Goal: Task Accomplishment & Management: Complete application form

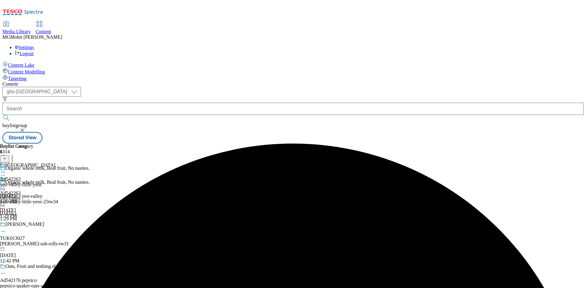
select select "ghs-[GEOGRAPHIC_DATA]"
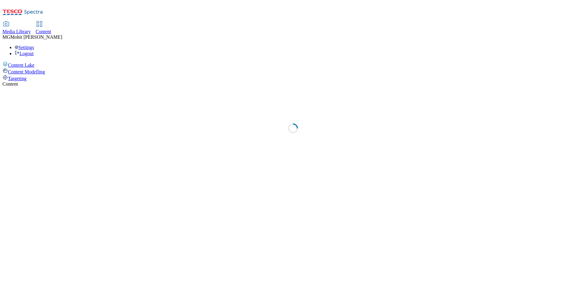
select select "ghs-[GEOGRAPHIC_DATA]"
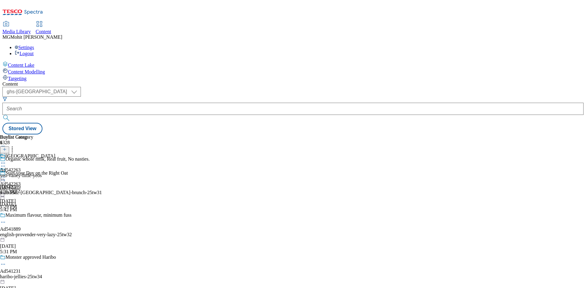
click at [7, 150] on icon at bounding box center [4, 152] width 4 height 4
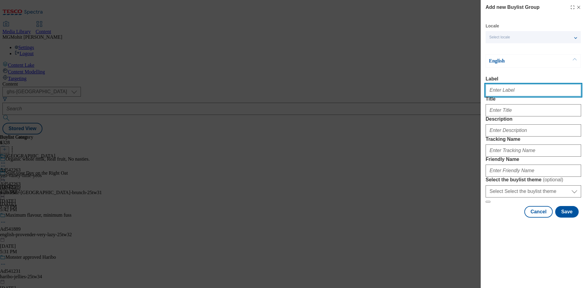
click at [501, 94] on input "Label" at bounding box center [534, 90] width 96 height 12
paste input "Ad542073 bacardi"
type input "Ad542073 bacardi"
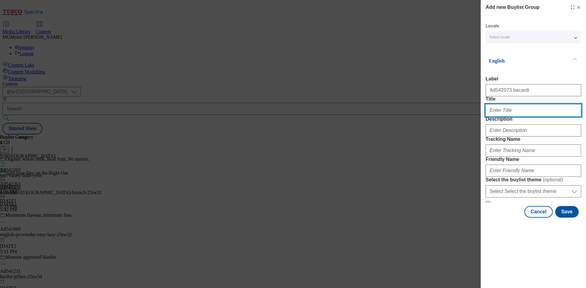
paste input "Make your cocktails scary good"
type input "Make your cocktails scary good"
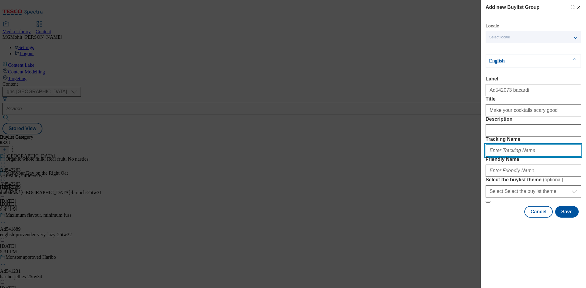
paste input "DH_AD542073"
type input "DH_AD542073"
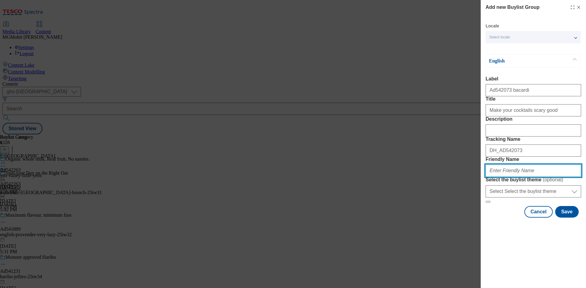
paste input "bacardi-carta-blanca-25tw33"
type input "bacardi-carta-blanca-25tw33"
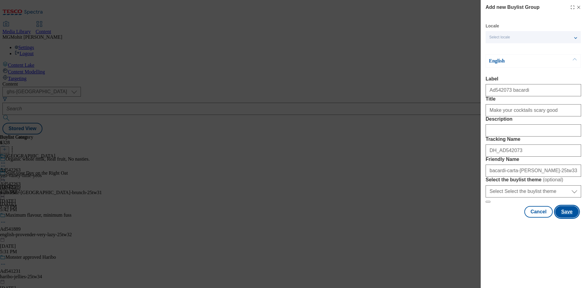
click at [567, 218] on button "Save" at bounding box center [567, 212] width 24 height 12
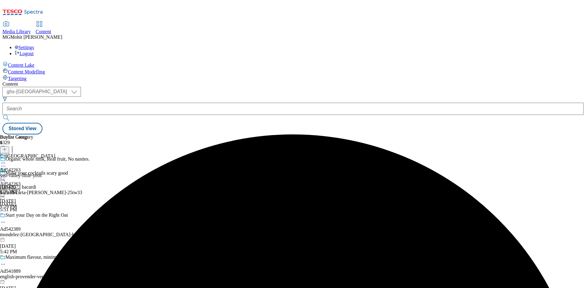
click at [102, 190] on div "bacardi-carta-[PERSON_NAME]-25tw33" at bounding box center [51, 192] width 102 height 5
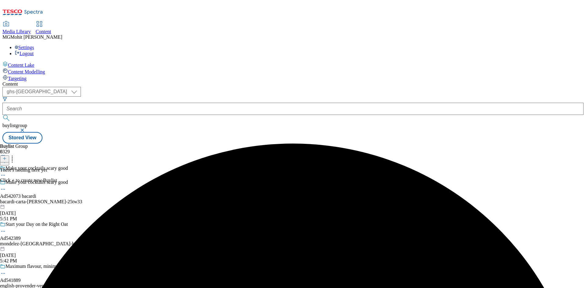
click at [7, 157] on icon at bounding box center [4, 159] width 4 height 4
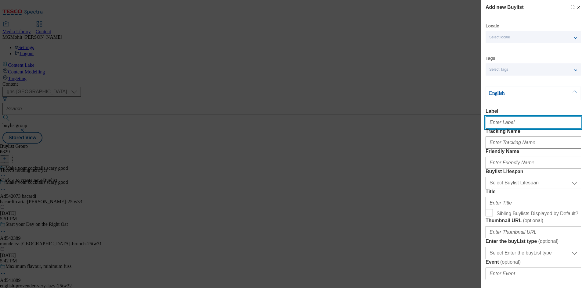
click at [497, 123] on input "Label" at bounding box center [534, 123] width 96 height 12
paste input "Ad542073"
type input "Ad542073"
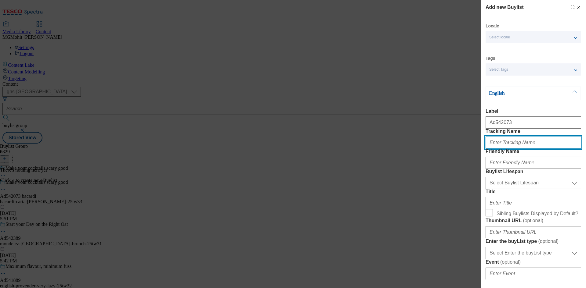
paste input "DH_AD542073"
type input "DH_AD542073"
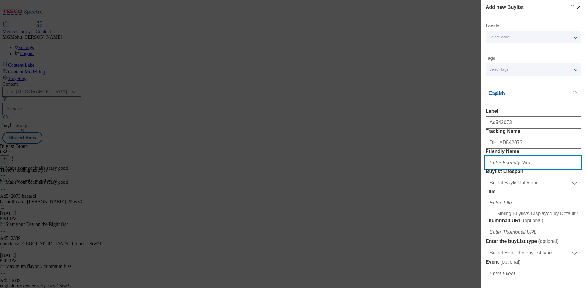
paste input "bacardi"
type input "bacardi"
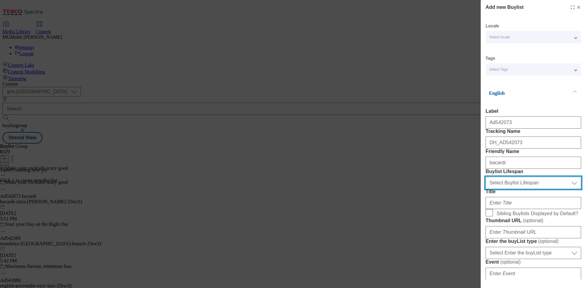
click at [515, 189] on select "Select Buylist Lifespan evergreen seasonal tactical" at bounding box center [534, 183] width 96 height 12
select select "tactical"
click at [486, 189] on select "Select Buylist Lifespan evergreen seasonal tactical" at bounding box center [534, 183] width 96 height 12
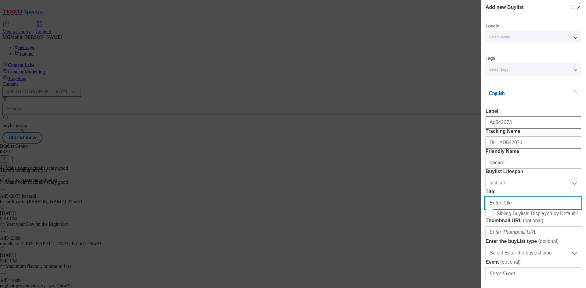
click at [500, 209] on input "Title" at bounding box center [534, 203] width 96 height 12
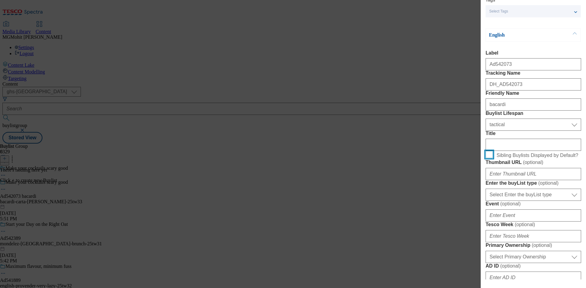
scroll to position [122, 0]
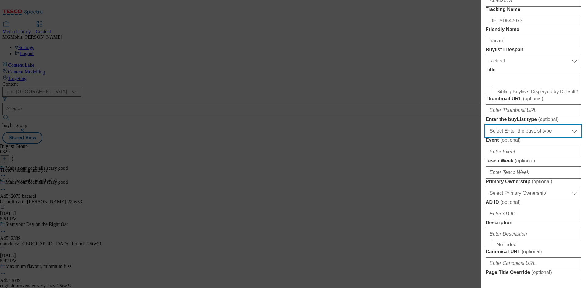
click at [523, 137] on select "Select Enter the buyList type event supplier funded long term >4 weeks supplier…" at bounding box center [534, 131] width 96 height 12
select select "supplier funded short term 1-3 weeks"
click at [486, 137] on select "Select Enter the buyList type event supplier funded long term >4 weeks supplier…" at bounding box center [534, 131] width 96 height 12
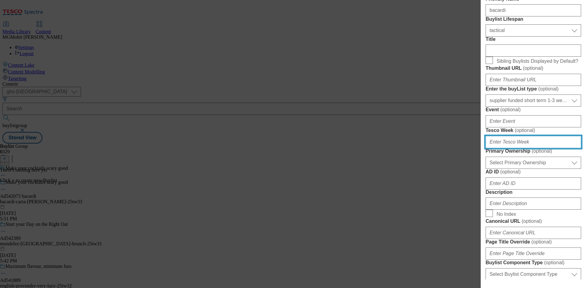
click at [509, 148] on input "Tesco Week ( optional )" at bounding box center [534, 142] width 96 height 12
type input "33"
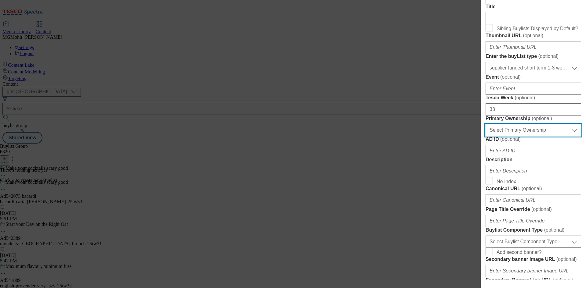
scroll to position [214, 0]
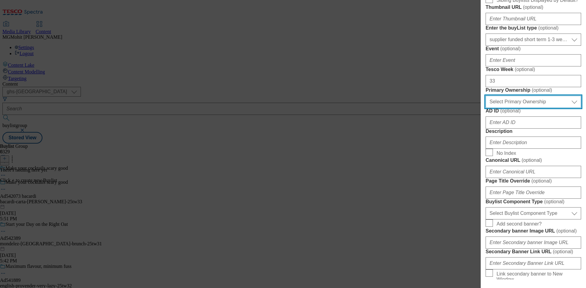
click at [522, 108] on select "Select Primary Ownership [PERSON_NAME]" at bounding box center [534, 102] width 96 height 12
select select "dunnhumby"
click at [486, 108] on select "Select Primary Ownership [PERSON_NAME]" at bounding box center [534, 102] width 96 height 12
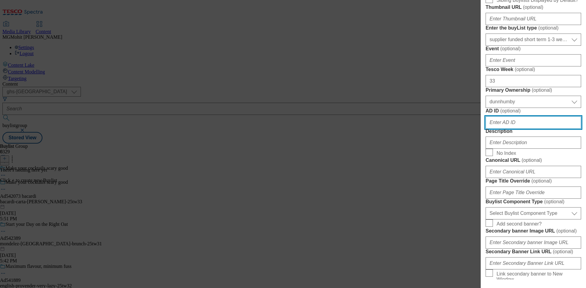
click at [502, 129] on input "AD ID ( optional )" at bounding box center [534, 123] width 96 height 12
paste input "542073"
type input "542073"
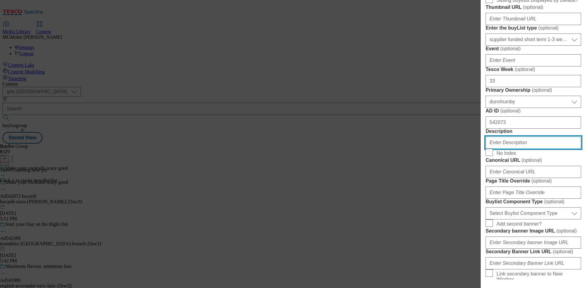
click at [504, 149] on input "Description" at bounding box center [534, 143] width 96 height 12
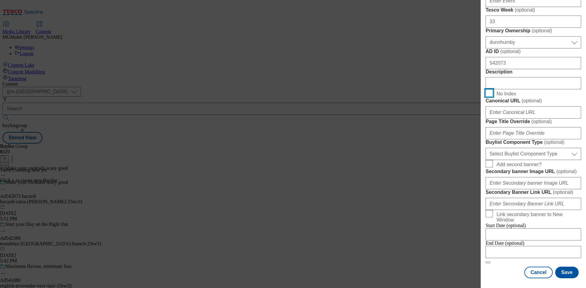
scroll to position [397, 0]
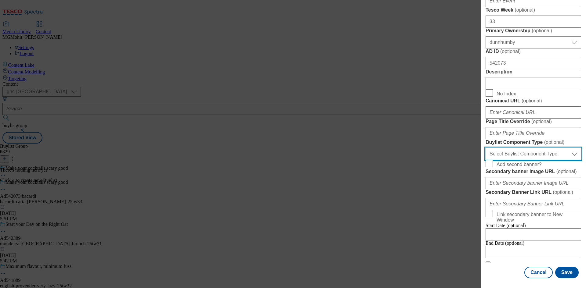
click at [510, 160] on select "Select Buylist Component Type Banner Competition Header Meal" at bounding box center [534, 154] width 96 height 12
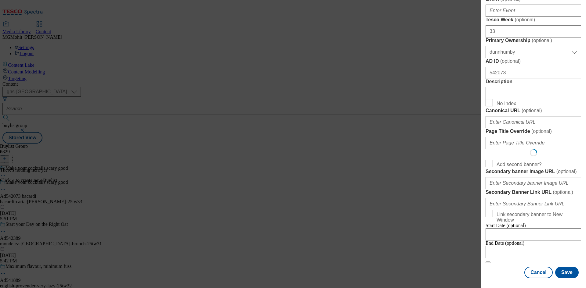
select select "Banner"
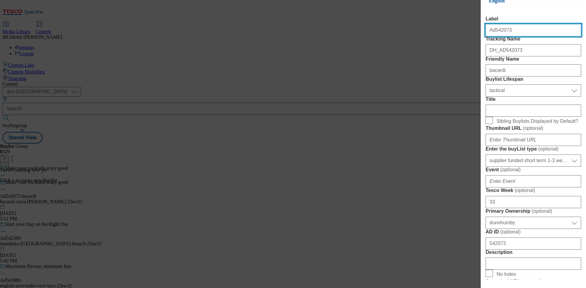
scroll to position [122, 0]
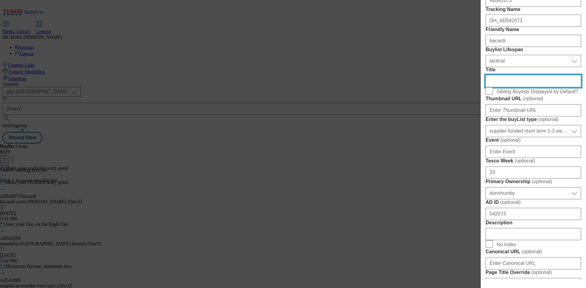
drag, startPoint x: 519, startPoint y: 124, endPoint x: 471, endPoint y: 123, distance: 48.2
click at [471, 123] on div "Add new Buylist Locale Select locale English Welsh Tags Select Tags fnf marketp…" at bounding box center [293, 144] width 586 height 288
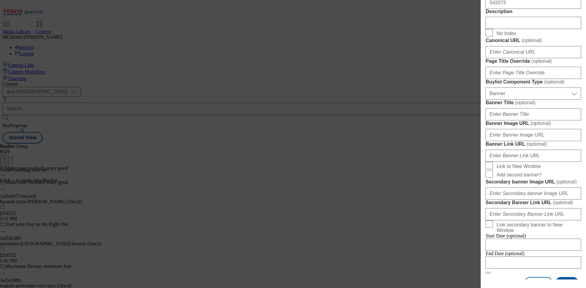
scroll to position [336, 0]
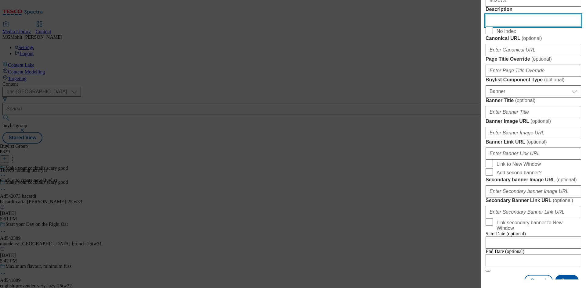
drag, startPoint x: 515, startPoint y: 139, endPoint x: 464, endPoint y: 146, distance: 51.7
click at [465, 146] on div "Add new Buylist Locale Select locale English Welsh Tags Select Tags fnf marketp…" at bounding box center [293, 144] width 586 height 288
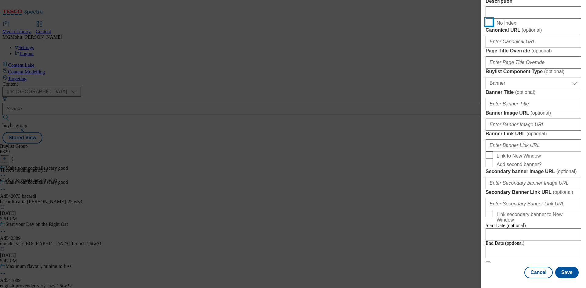
scroll to position [605, 0]
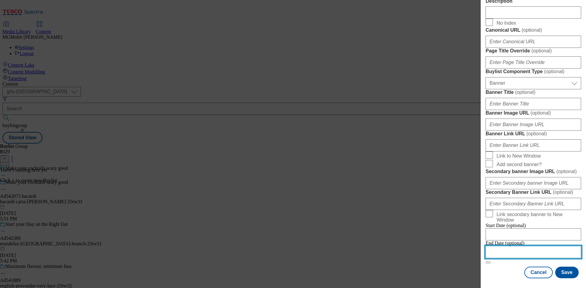
click at [505, 248] on input "Modal" at bounding box center [534, 252] width 96 height 12
select select "2025"
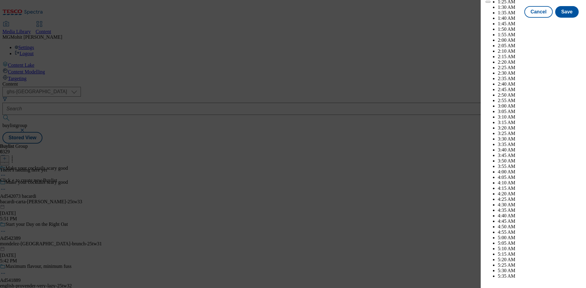
scroll to position [2413, 0]
select select "December"
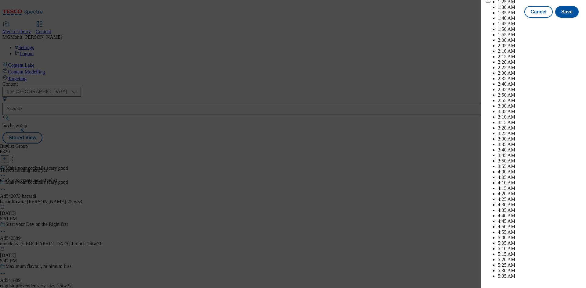
select select "2026"
select select "January"
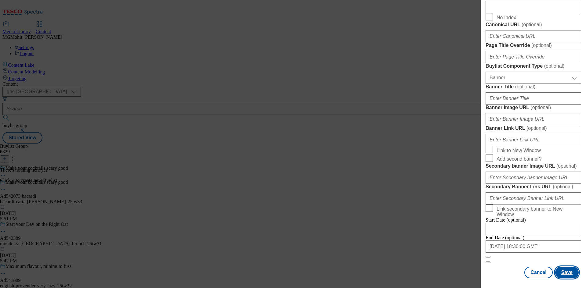
click at [561, 273] on button "Save" at bounding box center [567, 273] width 24 height 12
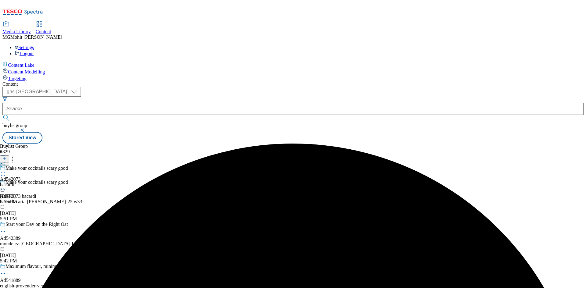
click at [21, 182] on div "bacardi" at bounding box center [10, 184] width 21 height 5
click at [7, 157] on icon at bounding box center [4, 159] width 4 height 4
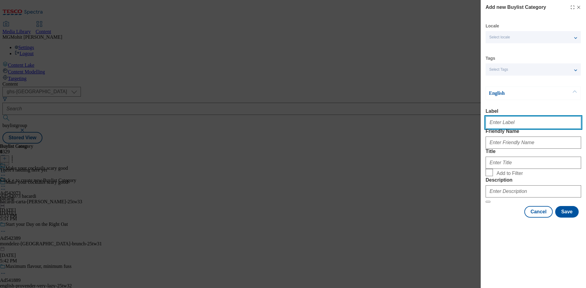
click at [506, 128] on input "Label" at bounding box center [534, 123] width 96 height 12
paste input "Ad542073"
type input "Ad542073"
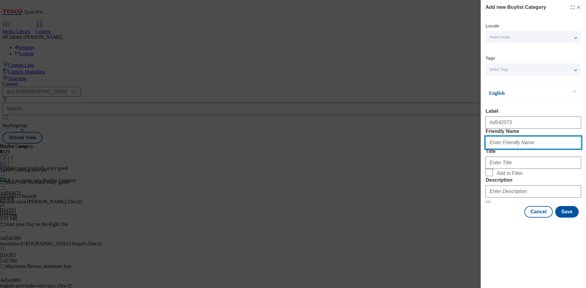
paste input "bacardi-carta-[PERSON_NAME]"
type input "bacardi-carta-[PERSON_NAME]"
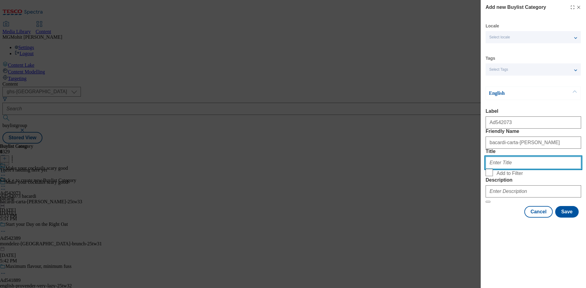
paste input "Bacardi"
type input "Bacardi"
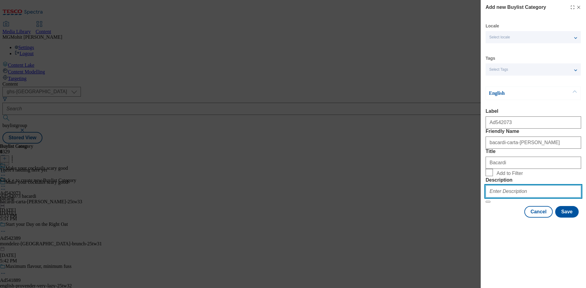
click at [504, 198] on input "Description" at bounding box center [534, 192] width 96 height 12
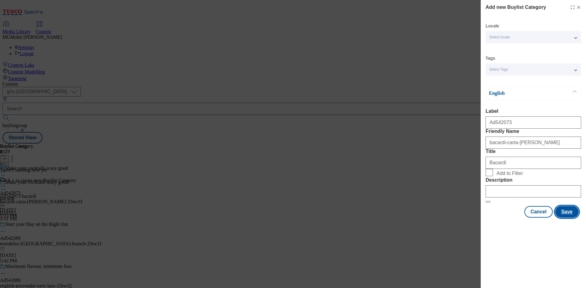
click at [571, 218] on button "Save" at bounding box center [567, 212] width 24 height 12
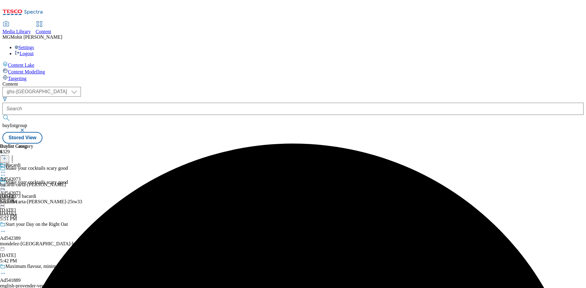
click at [66, 182] on div "bacardi-carta-[PERSON_NAME]" at bounding box center [33, 184] width 66 height 5
click at [7, 157] on icon at bounding box center [4, 159] width 4 height 4
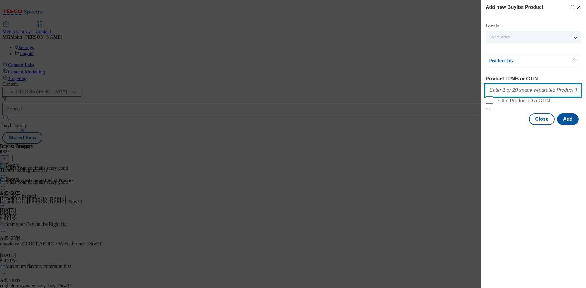
click at [500, 89] on input "Product TPNB or GTIN" at bounding box center [534, 90] width 96 height 12
paste input "50844002 86448128"
type input "50844002 86448128"
click at [564, 125] on button "Add" at bounding box center [568, 120] width 22 height 12
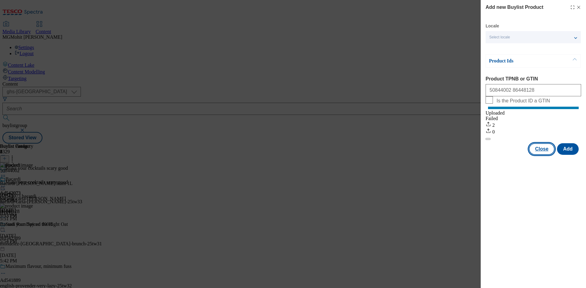
click at [542, 155] on button "Close" at bounding box center [542, 149] width 26 height 12
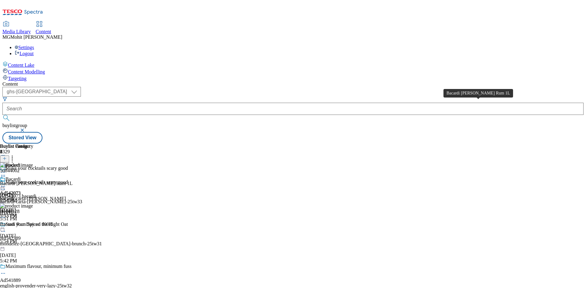
click at [73, 181] on div "Bacardi Carta Blanca Rum 1L" at bounding box center [36, 183] width 73 height 5
click at [6, 183] on icon at bounding box center [3, 186] width 6 height 6
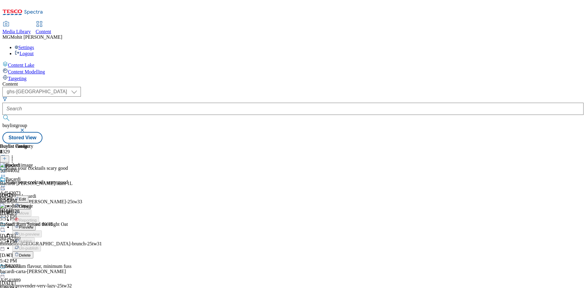
click at [66, 196] on li "Edit" at bounding box center [39, 199] width 54 height 7
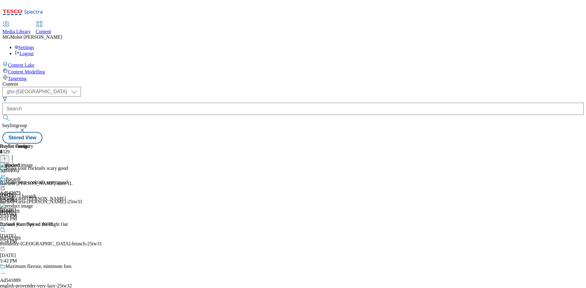
click at [6, 183] on icon at bounding box center [3, 186] width 6 height 6
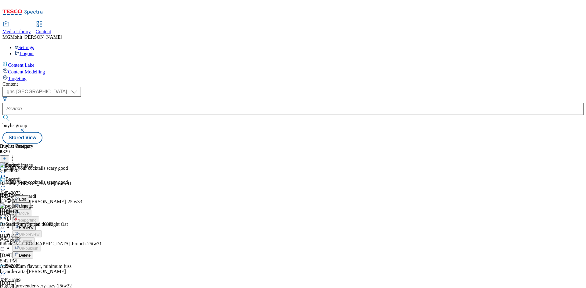
click at [26, 197] on span "Edit" at bounding box center [22, 199] width 7 height 5
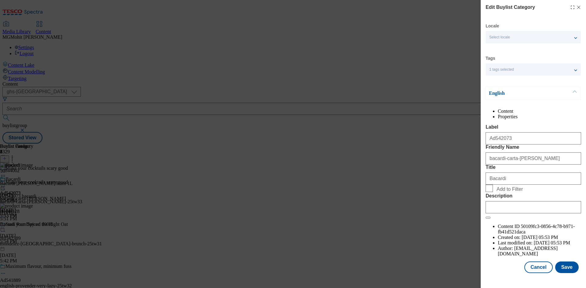
scroll to position [12, 0]
click at [501, 214] on input "Description" at bounding box center [534, 207] width 96 height 12
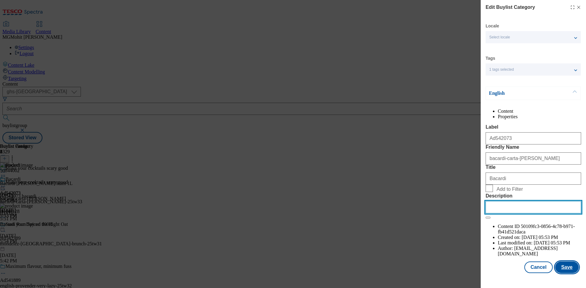
paste input "Bacardi Carta Blanca Rum 1L"
type input "Bacardi Carta Blanca Rum 1L"
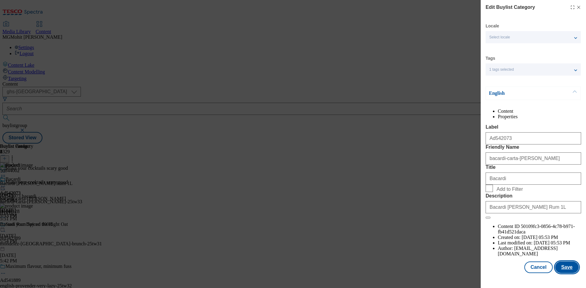
click at [560, 273] on button "Save" at bounding box center [567, 268] width 24 height 12
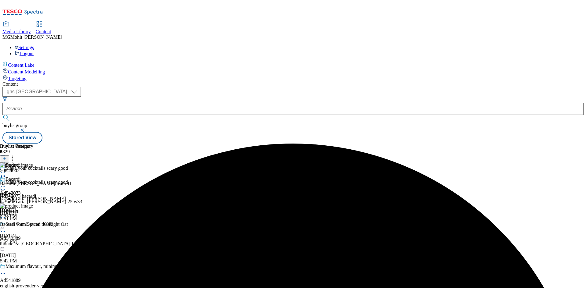
click at [6, 183] on icon at bounding box center [3, 186] width 6 height 6
click at [26, 197] on span "Edit" at bounding box center [22, 199] width 7 height 5
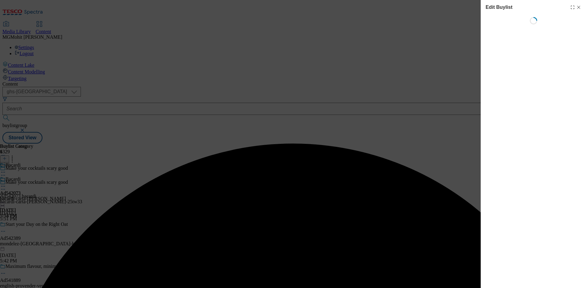
select select "tactical"
select select "supplier funded short term 1-3 weeks"
select select "dunnhumby"
select select "Banner"
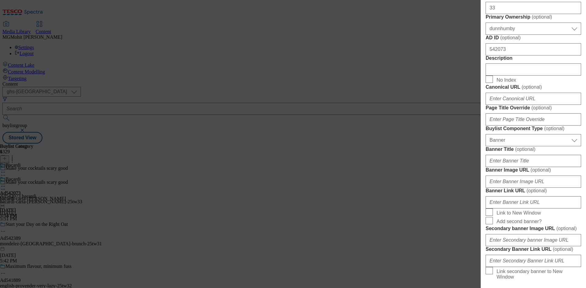
scroll to position [305, 0]
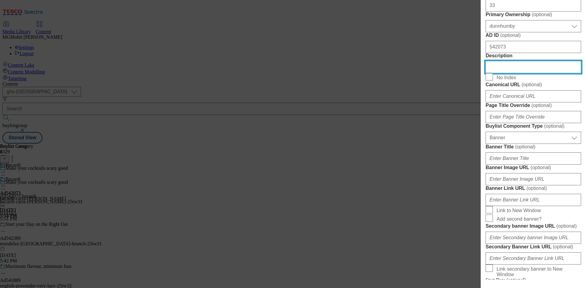
click at [502, 73] on input "Description" at bounding box center [534, 67] width 96 height 12
paste input "Bacardi Carta Blanca Rum 1L"
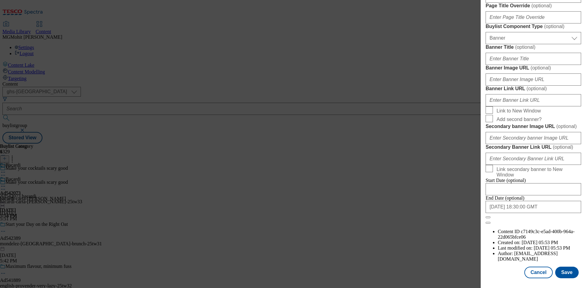
scroll to position [632, 0]
type input "Bacardi Carta Blanca Rum 1L"
click at [567, 272] on button "Save" at bounding box center [567, 273] width 24 height 12
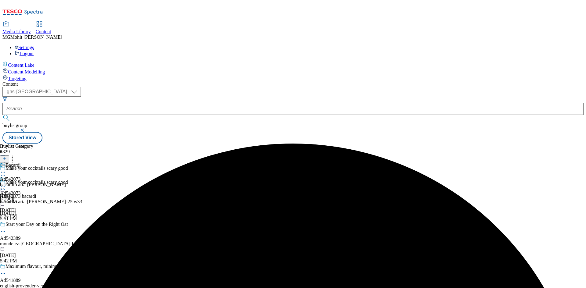
click at [6, 186] on icon at bounding box center [3, 189] width 6 height 6
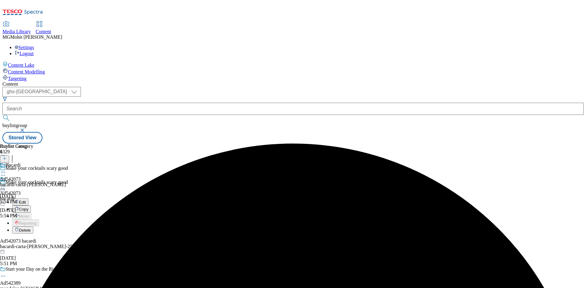
click at [26, 200] on span "Edit" at bounding box center [22, 202] width 7 height 5
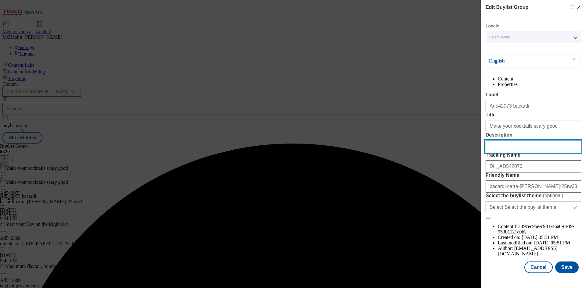
click at [506, 153] on input "Description" at bounding box center [534, 146] width 96 height 12
paste input "Bacardi Carta Blanca Rum 1L"
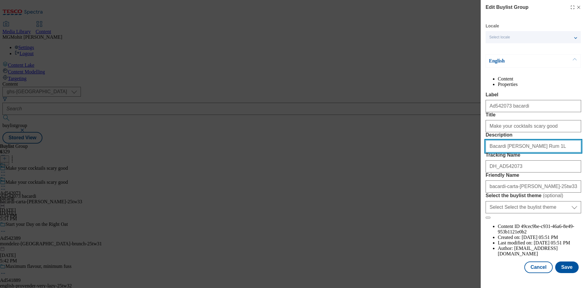
scroll to position [24, 0]
type input "Bacardi Carta Blanca Rum 1L"
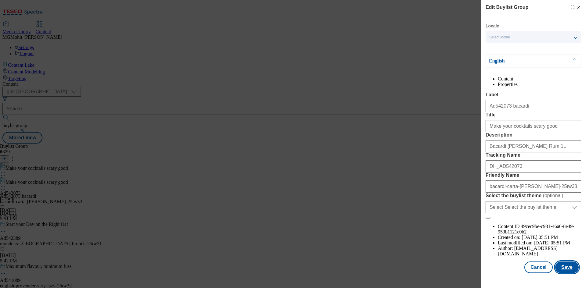
click at [561, 268] on button "Save" at bounding box center [567, 268] width 24 height 12
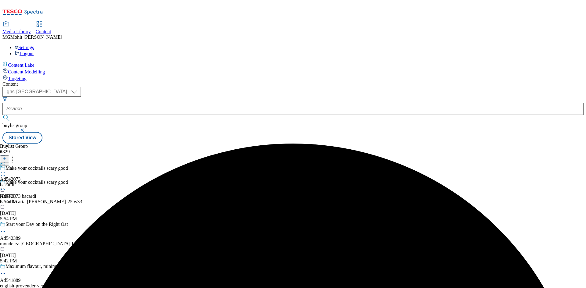
click at [6, 169] on icon at bounding box center [3, 172] width 6 height 6
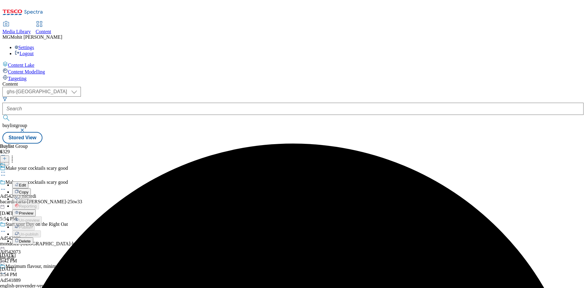
click at [33, 211] on span "Preview" at bounding box center [26, 213] width 14 height 5
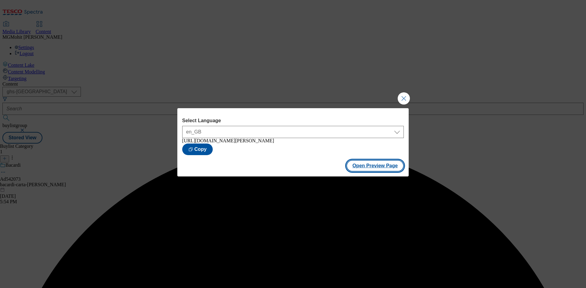
click at [364, 170] on button "Open Preview Page" at bounding box center [375, 166] width 58 height 12
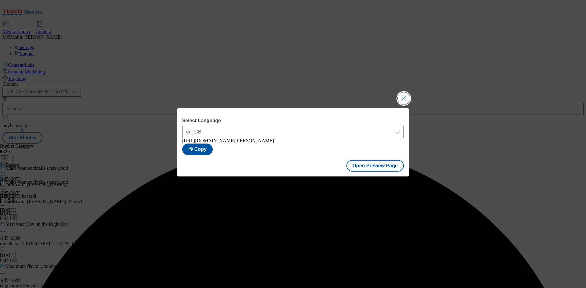
click at [406, 97] on button "Close Modal" at bounding box center [404, 98] width 12 height 12
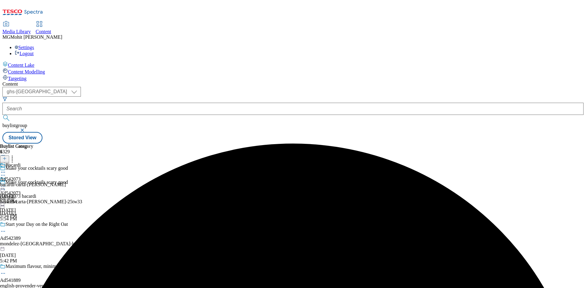
click at [6, 183] on icon at bounding box center [3, 186] width 6 height 6
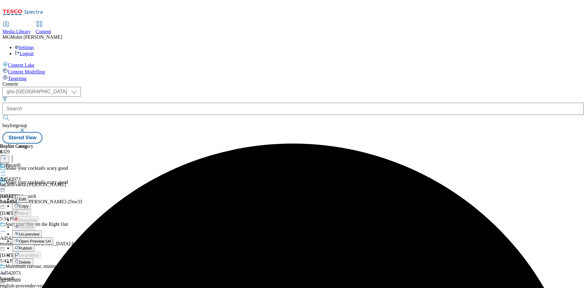
click at [35, 245] on button "Publish" at bounding box center [23, 248] width 23 height 7
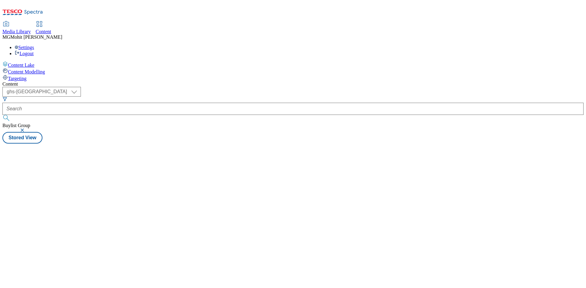
select select "ghs-[GEOGRAPHIC_DATA]"
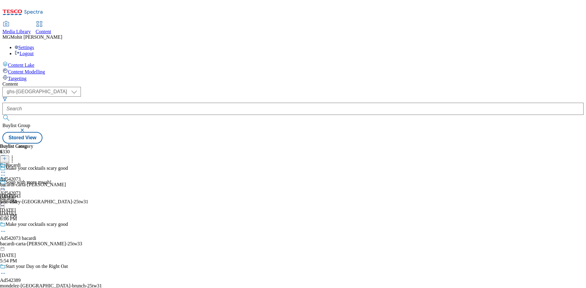
click at [7, 160] on icon at bounding box center [4, 162] width 4 height 4
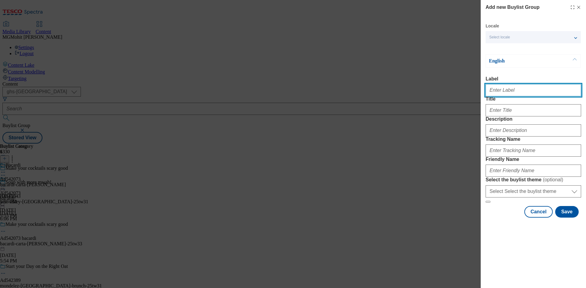
click at [526, 94] on input "Label" at bounding box center [534, 90] width 96 height 12
paste input "Ad542217 [PERSON_NAME]"
type input "Ad542217 [PERSON_NAME]"
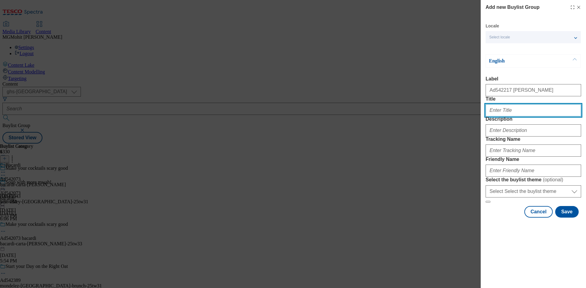
paste input "Triple cooked for the ultimate taste"
type input "Triple cooked for the ultimate taste"
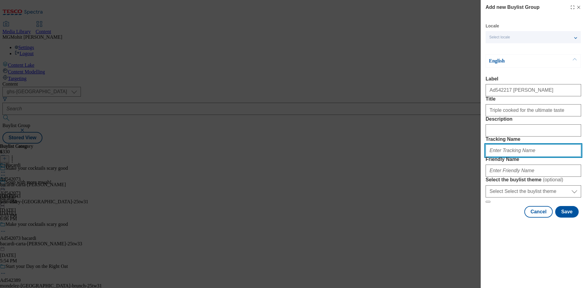
paste input "DH_AD542217"
type input "DH_AD542217"
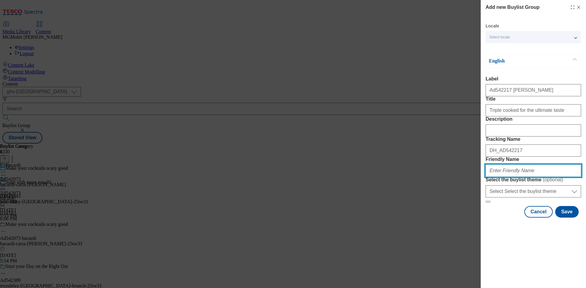
paste input "[PERSON_NAME]-[MEDICAL_DATA]-25tw33"
type input "[PERSON_NAME]-[MEDICAL_DATA]-25tw33"
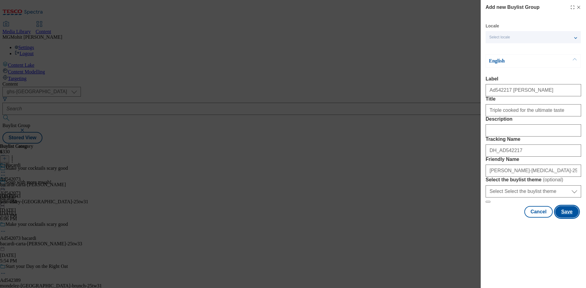
click at [566, 218] on button "Save" at bounding box center [567, 212] width 24 height 12
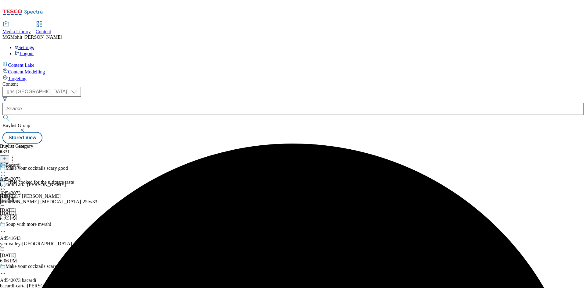
click at [102, 199] on div "[PERSON_NAME]-[MEDICAL_DATA]-25tw33" at bounding box center [51, 201] width 102 height 5
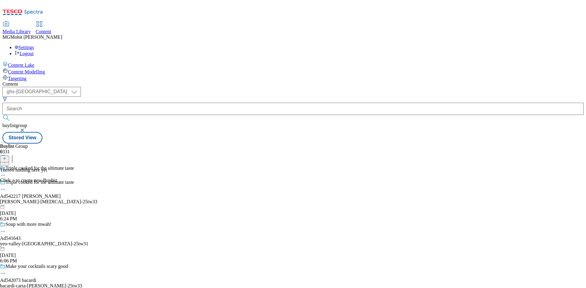
click at [7, 157] on icon at bounding box center [4, 159] width 4 height 4
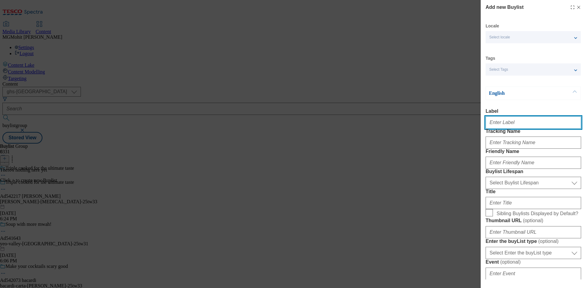
click at [498, 125] on input "Label" at bounding box center [534, 123] width 96 height 12
paste input "Ad542217"
type input "Ad542217"
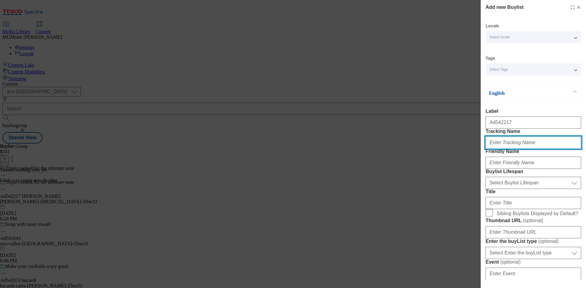
paste input "DH_AD542217"
type input "DH_AD542217"
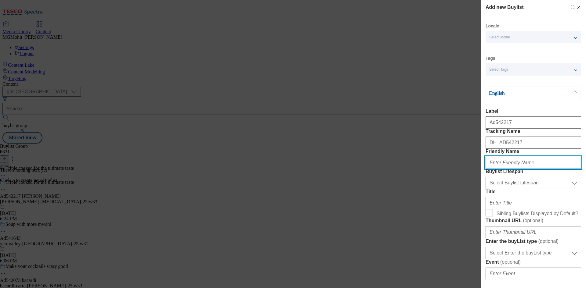
paste input "[PERSON_NAME]"
type input "[PERSON_NAME]"
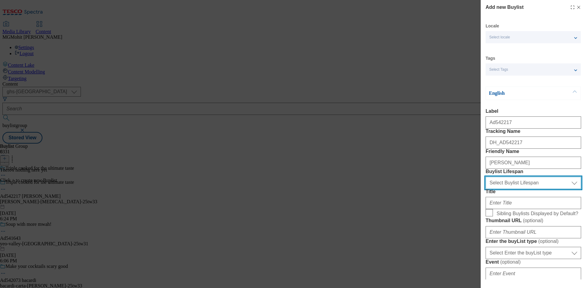
click at [513, 189] on select "Select Buylist Lifespan evergreen seasonal tactical" at bounding box center [534, 183] width 96 height 12
select select "tactical"
click at [486, 189] on select "Select Buylist Lifespan evergreen seasonal tactical" at bounding box center [534, 183] width 96 height 12
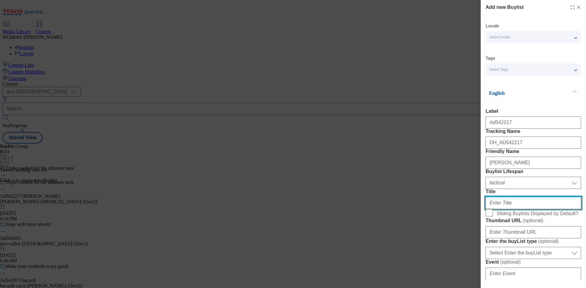
click at [501, 209] on input "Title" at bounding box center [534, 203] width 96 height 12
paste input "You in?"
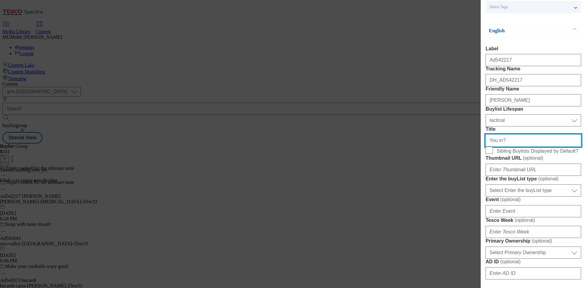
scroll to position [122, 0]
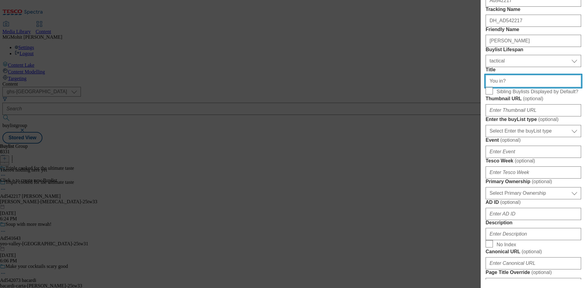
type input "You in?"
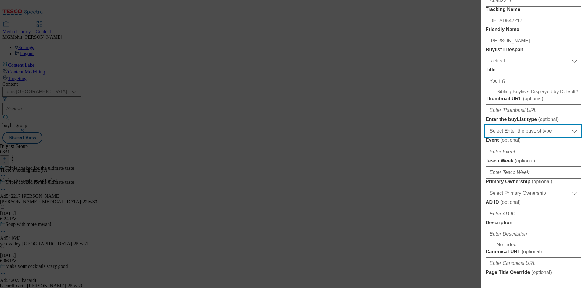
click at [514, 137] on select "Select Enter the buyList type event supplier funded long term >4 weeks supplier…" at bounding box center [534, 131] width 96 height 12
select select "supplier funded short term 1-3 weeks"
click at [486, 137] on select "Select Enter the buyList type event supplier funded long term >4 weeks supplier…" at bounding box center [534, 131] width 96 height 12
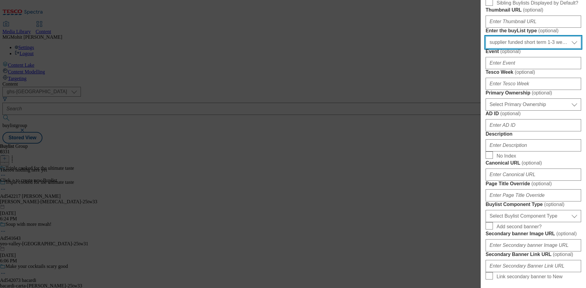
scroll to position [214, 0]
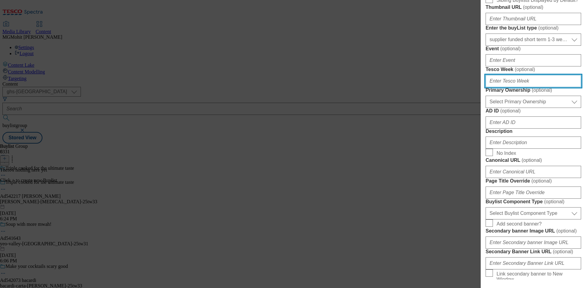
click at [495, 87] on input "Tesco Week ( optional )" at bounding box center [534, 81] width 96 height 12
type input "33"
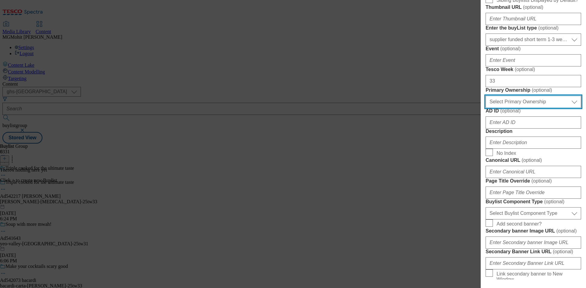
click at [517, 108] on select "Select Primary Ownership [PERSON_NAME]" at bounding box center [534, 102] width 96 height 12
select select "dunnhumby"
click at [486, 108] on select "Select Primary Ownership [PERSON_NAME]" at bounding box center [534, 102] width 96 height 12
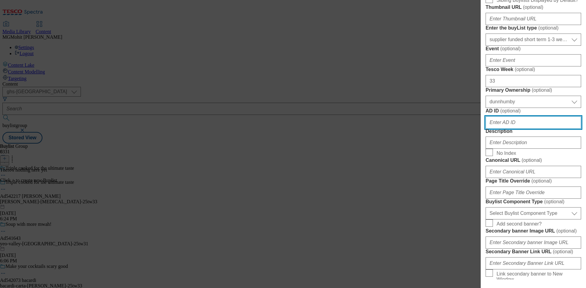
drag, startPoint x: 498, startPoint y: 231, endPoint x: 498, endPoint y: 241, distance: 10.1
click at [498, 129] on input "AD ID ( optional )" at bounding box center [534, 123] width 96 height 12
paste input "542217"
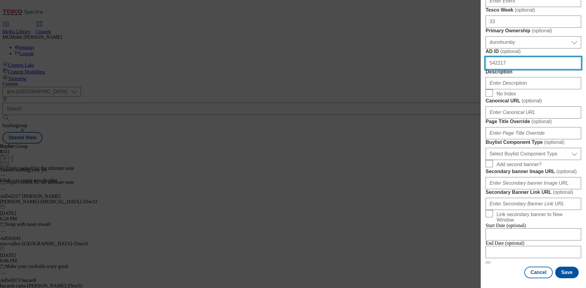
scroll to position [305, 0]
type input "542217"
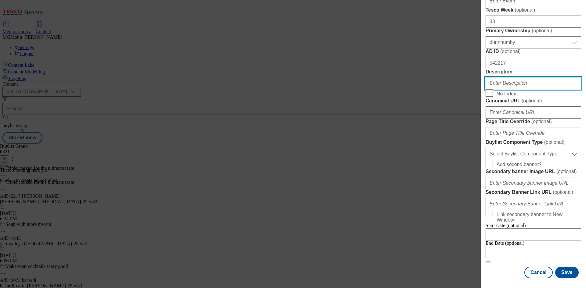
click at [498, 89] on input "Description" at bounding box center [534, 83] width 96 height 12
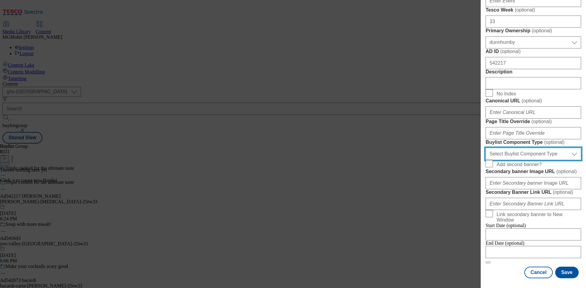
click at [509, 160] on select "Select Buylist Component Type Banner Competition Header Meal" at bounding box center [534, 154] width 96 height 12
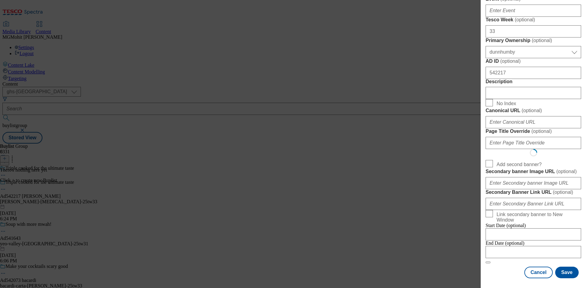
select select "Banner"
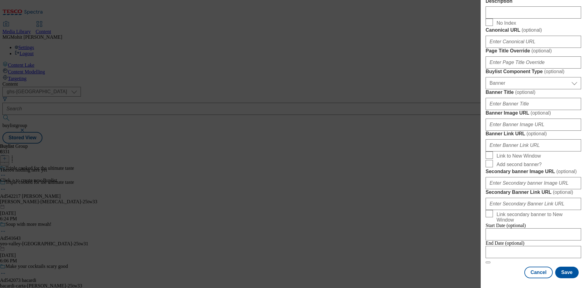
scroll to position [605, 0]
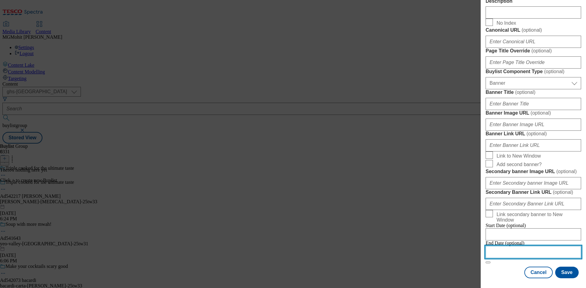
click at [512, 249] on input "Modal" at bounding box center [534, 252] width 96 height 12
select select "2025"
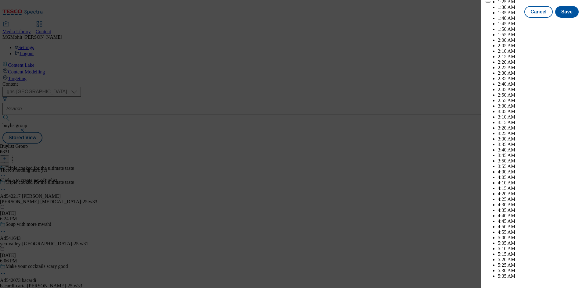
scroll to position [2492, 0]
select select "December"
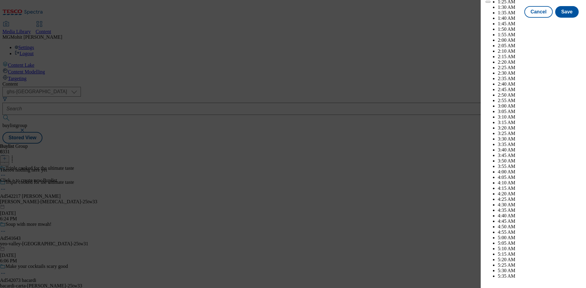
click at [558, 23] on button "Save" at bounding box center [567, 18] width 24 height 12
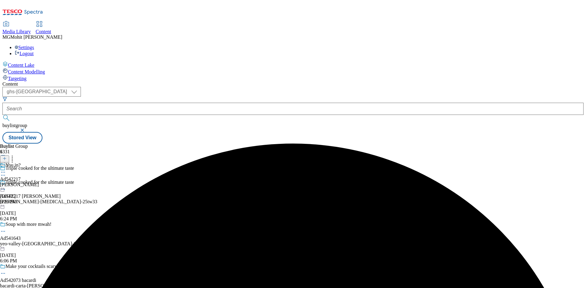
click at [39, 182] on div "[PERSON_NAME]" at bounding box center [19, 184] width 39 height 5
click at [7, 157] on icon at bounding box center [4, 159] width 4 height 4
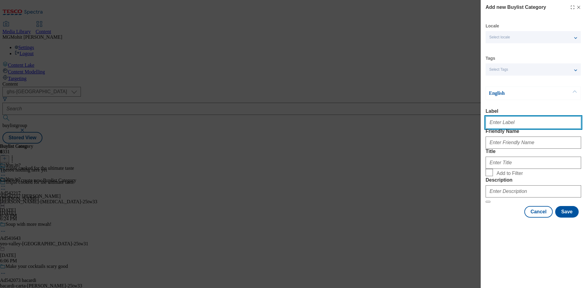
click at [507, 121] on input "Label" at bounding box center [534, 123] width 96 height 12
paste input "Ad542217"
type input "Ad542217"
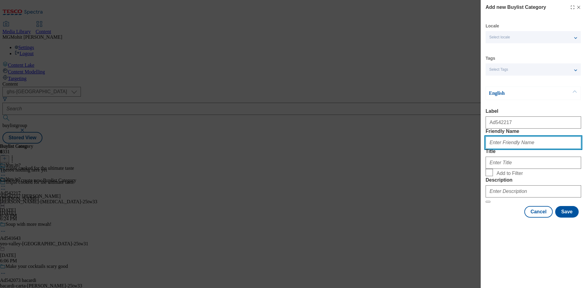
paste input "[PERSON_NAME]-[MEDICAL_DATA]"
type input "[PERSON_NAME]-[MEDICAL_DATA]"
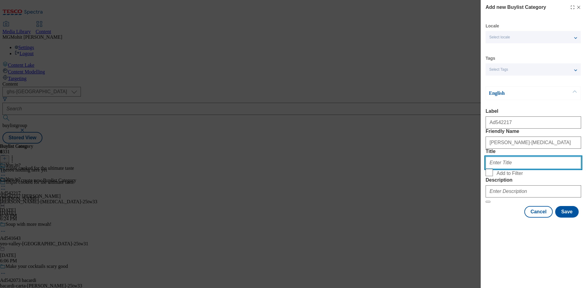
paste input "McCain"
type input "McCain"
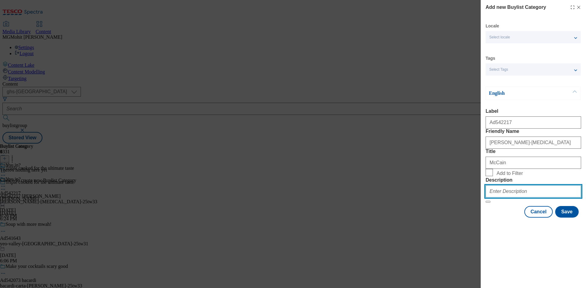
click at [503, 198] on input "Description" at bounding box center [534, 192] width 96 height 12
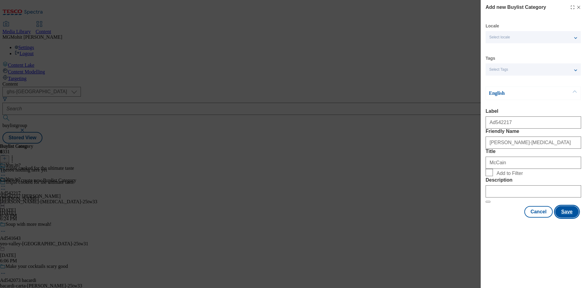
click at [570, 218] on button "Save" at bounding box center [567, 212] width 24 height 12
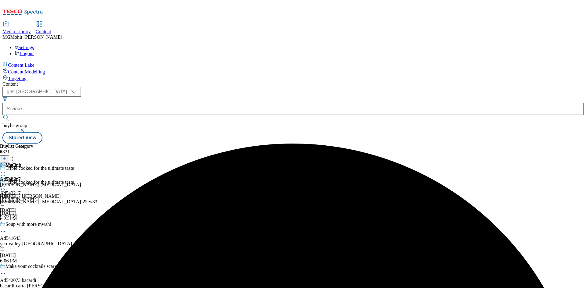
click at [81, 163] on div "McCain Ad542217 [PERSON_NAME]-[MEDICAL_DATA] [DATE] 6:26 PM" at bounding box center [40, 184] width 81 height 42
click at [7, 157] on icon at bounding box center [4, 159] width 4 height 4
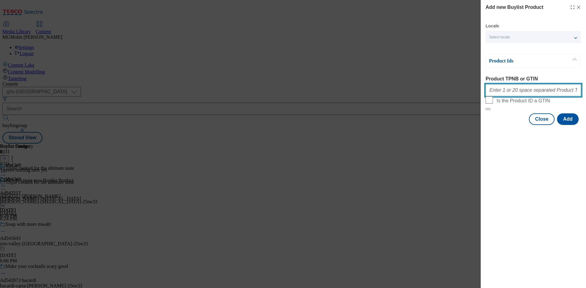
click at [510, 95] on input "Product TPNB or GTIN" at bounding box center [534, 90] width 96 height 12
paste input "96397230"
type input "96397230"
click at [568, 125] on button "Add" at bounding box center [568, 120] width 22 height 12
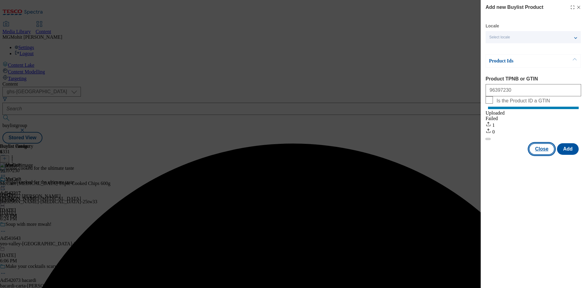
click at [551, 154] on button "Close" at bounding box center [542, 149] width 26 height 12
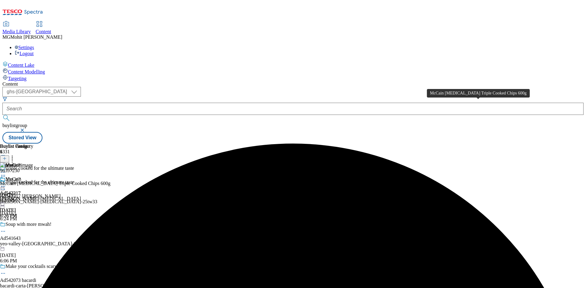
click at [110, 181] on div "McCain [MEDICAL_DATA] Triple Cooked Chips 600g" at bounding box center [55, 183] width 110 height 5
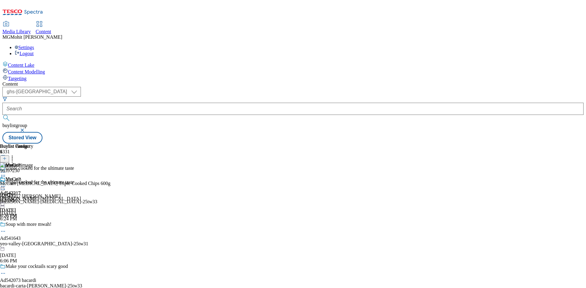
click at [6, 183] on icon at bounding box center [3, 186] width 6 height 6
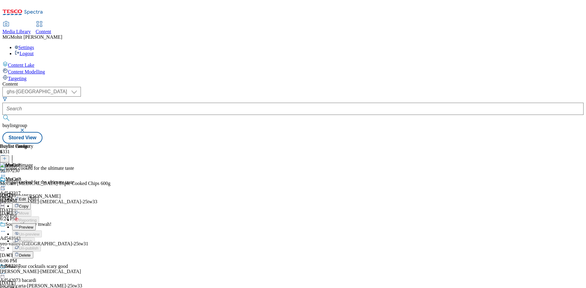
click at [26, 197] on span "Edit" at bounding box center [22, 199] width 7 height 5
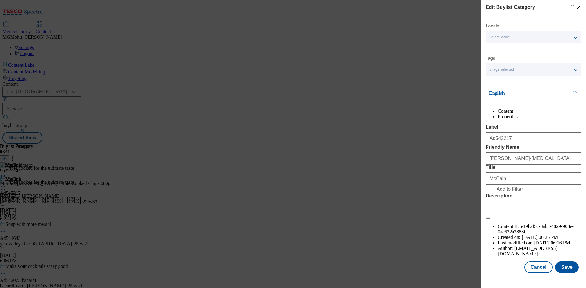
scroll to position [12, 0]
click at [507, 214] on input "Description" at bounding box center [534, 207] width 96 height 12
paste input "McCain [MEDICAL_DATA] Triple Cooked Chips 600g"
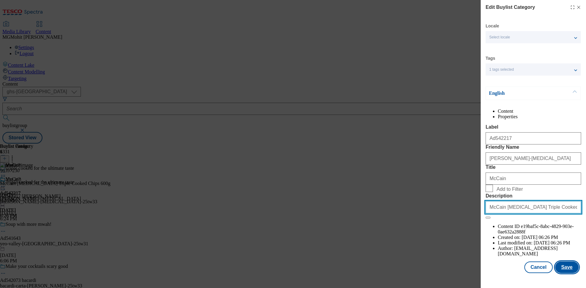
type input "McCain [MEDICAL_DATA] Triple Cooked Chips 600g"
click at [557, 273] on button "Save" at bounding box center [567, 268] width 24 height 12
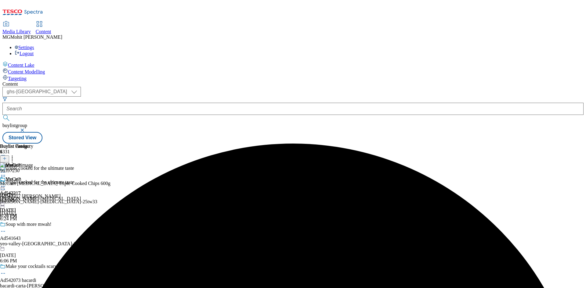
click at [6, 183] on icon at bounding box center [3, 186] width 6 height 6
click at [26, 197] on span "Edit" at bounding box center [22, 199] width 7 height 5
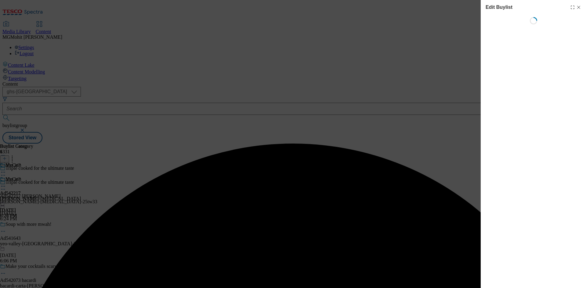
select select "tactical"
select select "supplier funded short term 1-3 weeks"
select select "dunnhumby"
select select "Banner"
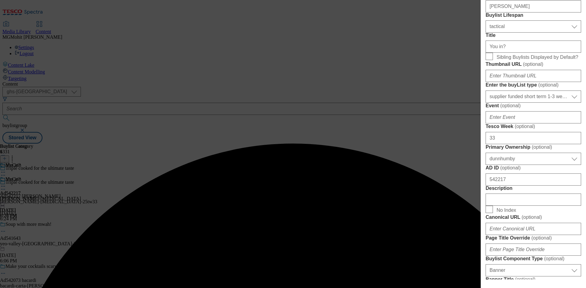
scroll to position [275, 0]
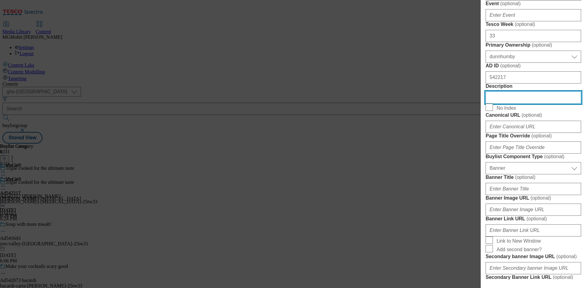
click at [504, 104] on input "Description" at bounding box center [534, 98] width 96 height 12
paste input "McCain [MEDICAL_DATA] Triple Cooked Chips 600g"
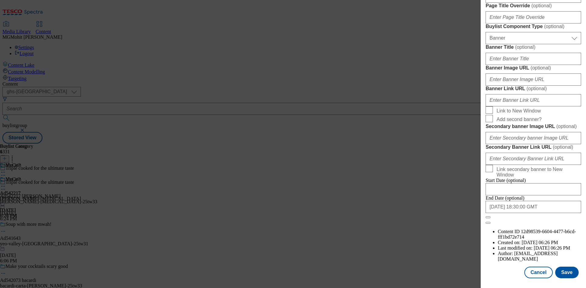
scroll to position [632, 0]
type input "McCain [MEDICAL_DATA] Triple Cooked Chips 600g"
click at [562, 273] on button "Save" at bounding box center [567, 273] width 24 height 12
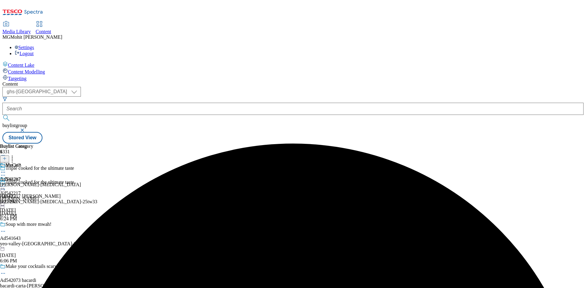
click at [6, 186] on icon at bounding box center [3, 189] width 6 height 6
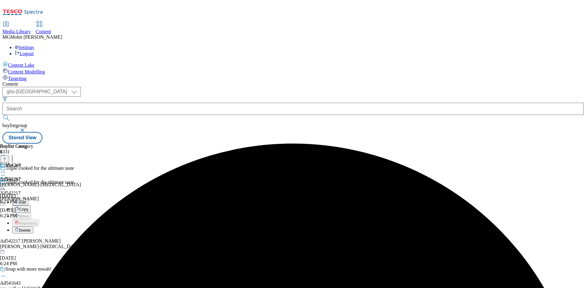
click at [26, 200] on span "Edit" at bounding box center [22, 202] width 7 height 5
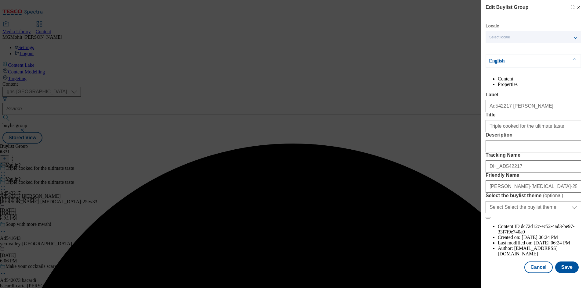
scroll to position [24, 0]
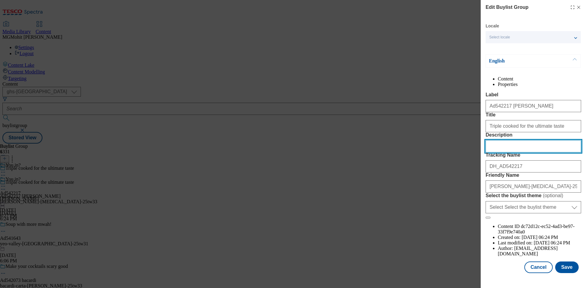
click at [515, 153] on input "Description" at bounding box center [534, 146] width 96 height 12
paste input "McCain [MEDICAL_DATA] Triple Cooked Chips 600g"
type input "McCain [MEDICAL_DATA] Triple Cooked Chips 600g"
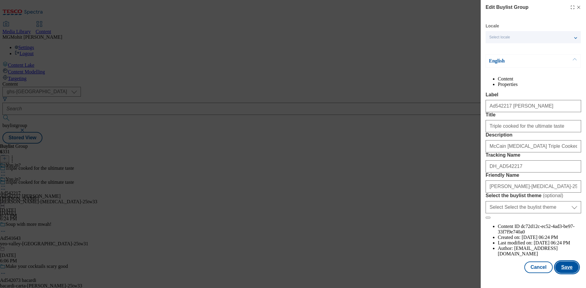
click at [562, 273] on button "Save" at bounding box center [567, 268] width 24 height 12
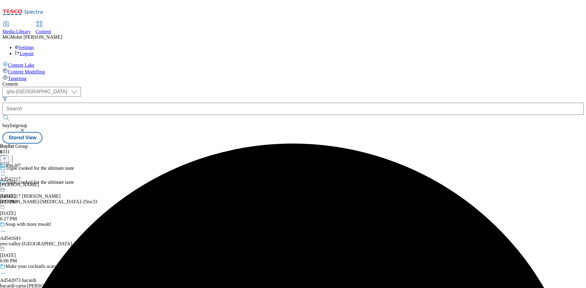
click at [6, 169] on icon at bounding box center [3, 172] width 6 height 6
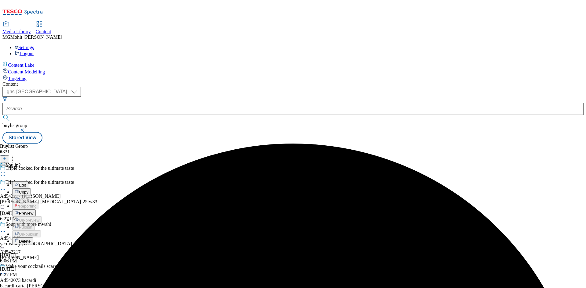
click at [33, 211] on span "Preview" at bounding box center [26, 213] width 14 height 5
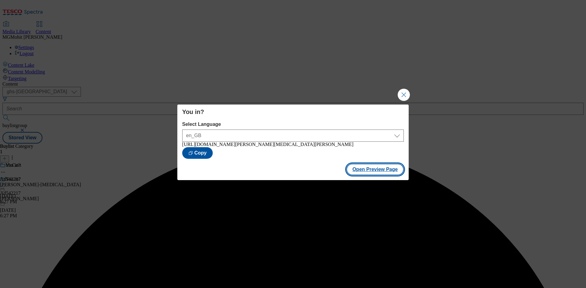
click at [364, 172] on button "Open Preview Page" at bounding box center [375, 170] width 58 height 12
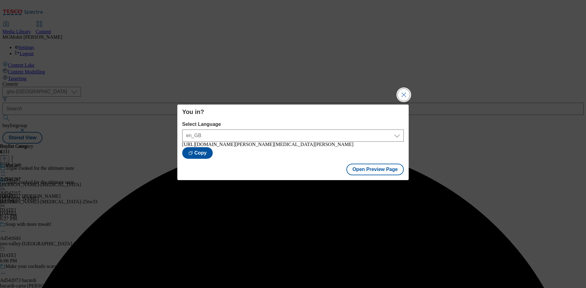
click at [401, 92] on button "Close Modal" at bounding box center [404, 95] width 12 height 12
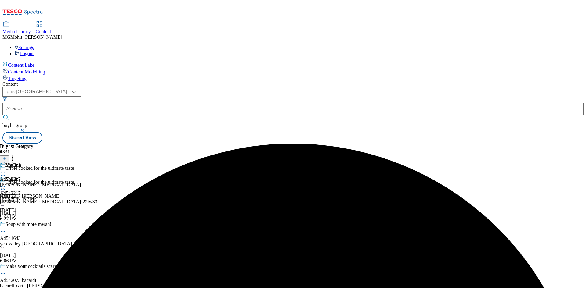
click at [6, 183] on icon at bounding box center [3, 186] width 6 height 6
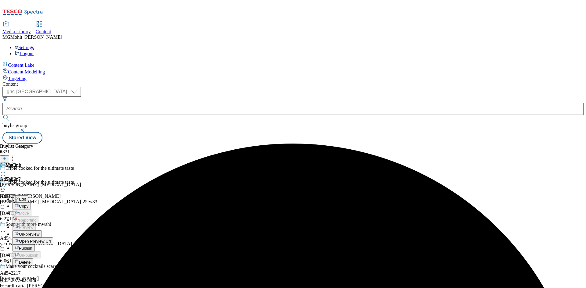
click at [32, 246] on span "Publish" at bounding box center [25, 248] width 13 height 5
